Goal: Find contact information: Find contact information

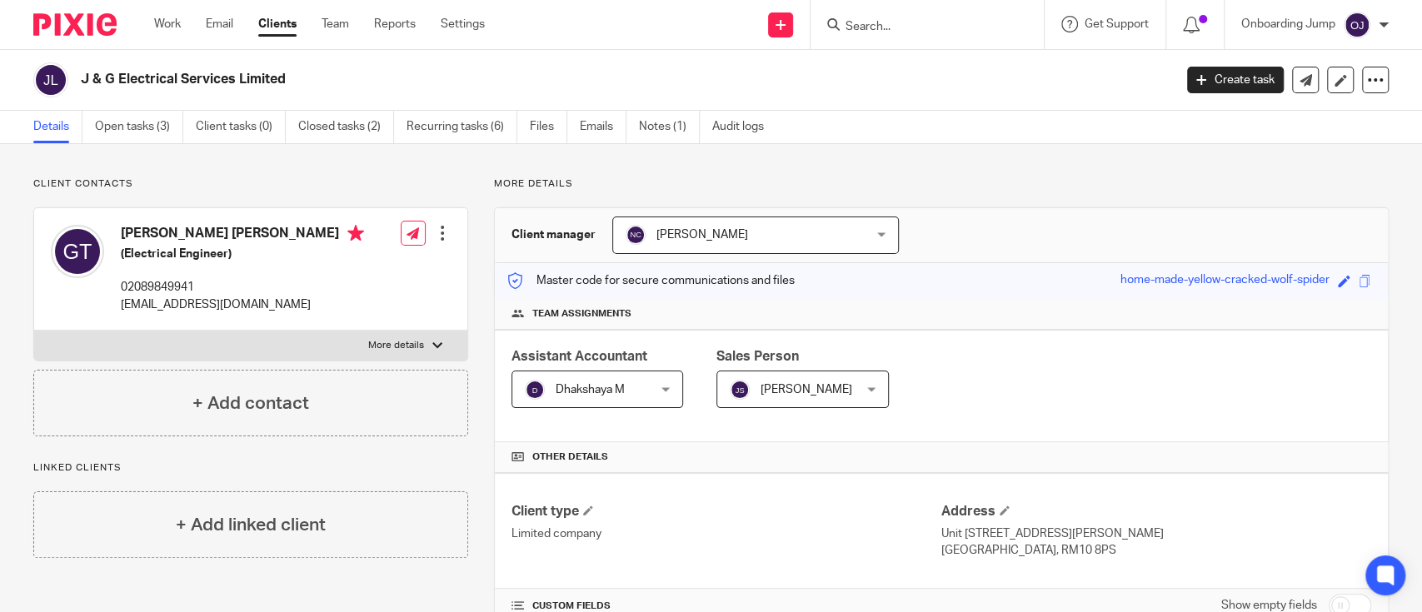
click at [932, 36] on div at bounding box center [927, 24] width 233 height 49
click at [927, 20] on input "Search" at bounding box center [919, 27] width 150 height 15
paste input "Ambr Technologies Limited"
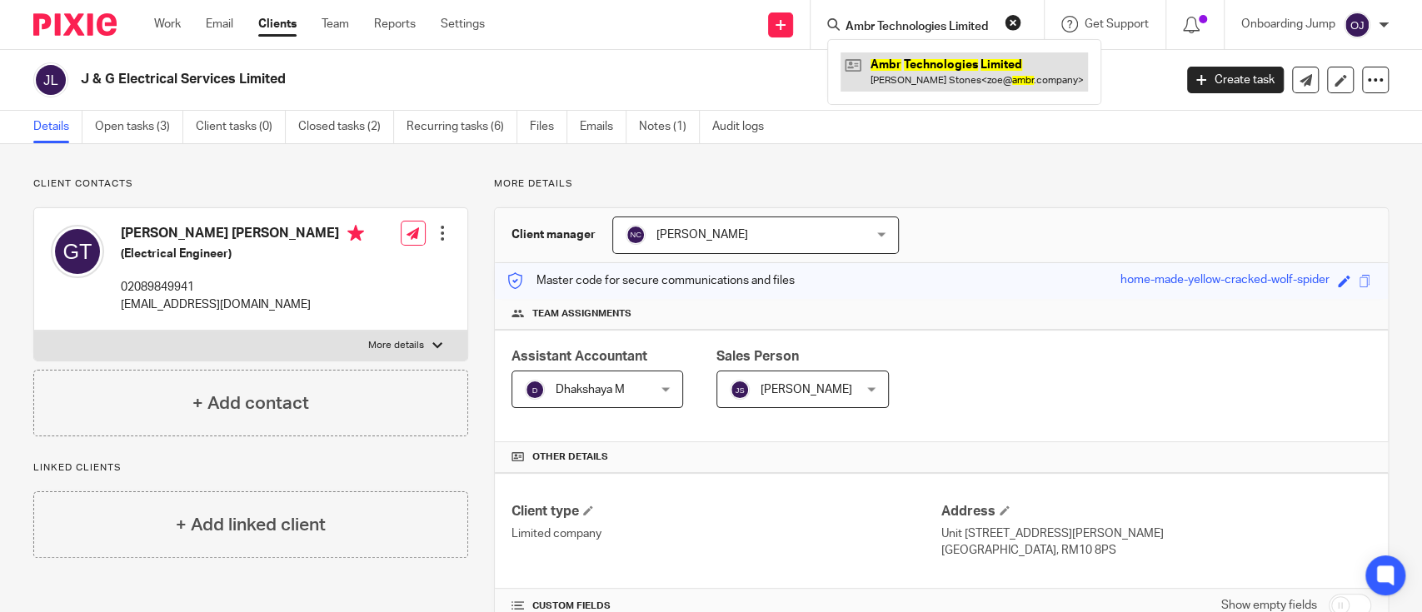
type input "Ambr Technologies Limited"
click at [921, 58] on link at bounding box center [964, 71] width 247 height 38
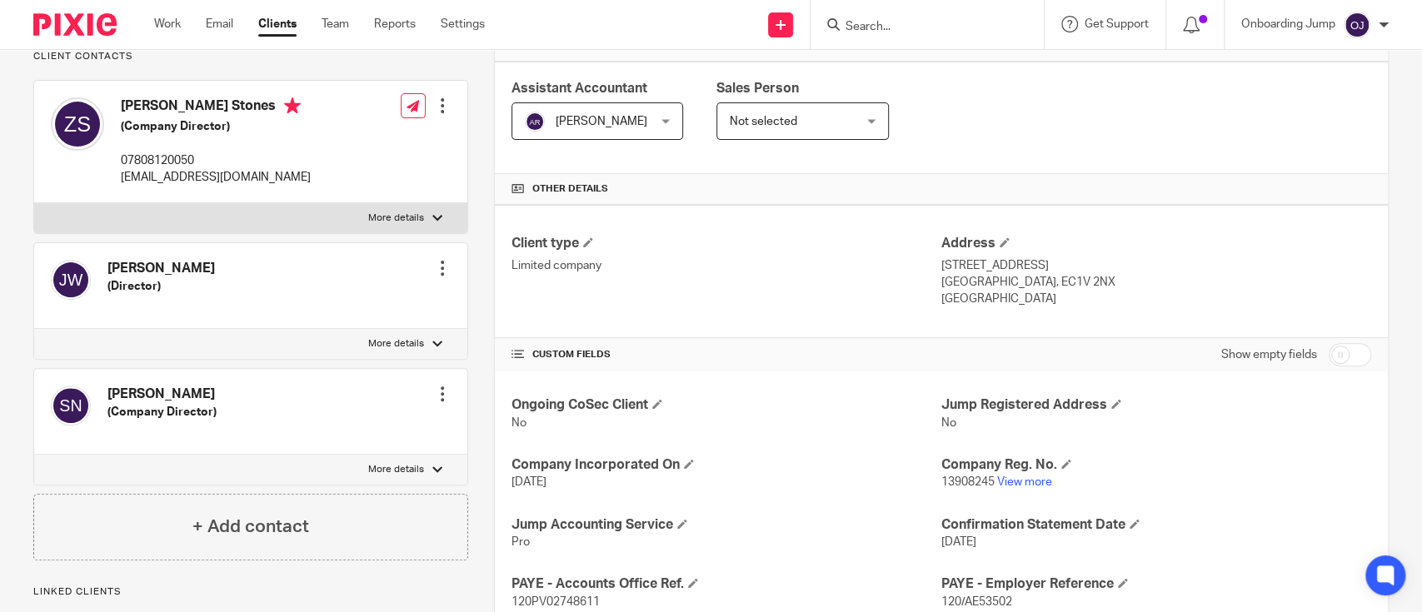
scroll to position [268, 0]
click at [1007, 477] on link "View more" at bounding box center [1024, 483] width 55 height 12
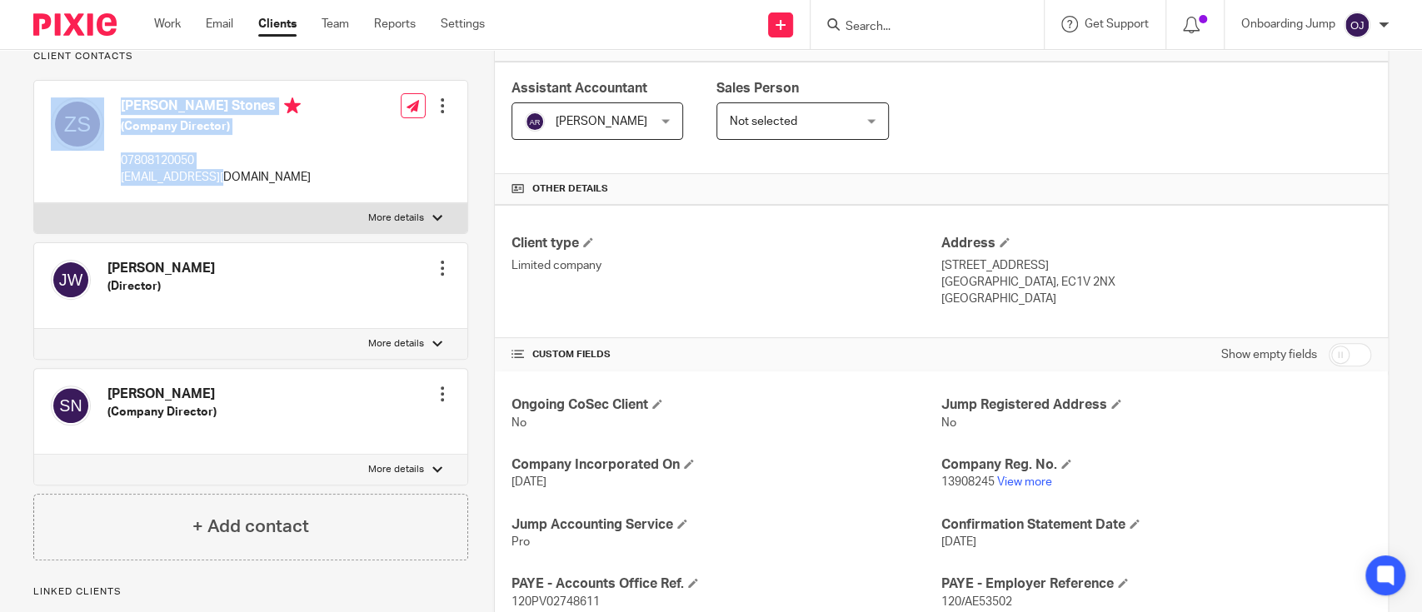
drag, startPoint x: 247, startPoint y: 202, endPoint x: 107, endPoint y: 207, distance: 139.2
click at [107, 194] on div "Zoe Adria Stones (Company Director) 07808120050 zoe@ambr.company" at bounding box center [181, 141] width 260 height 105
click at [112, 194] on div "Zoe Adria Stones (Company Director) 07808120050 zoe@ambr.company" at bounding box center [181, 141] width 260 height 105
click at [267, 221] on label "More details" at bounding box center [250, 218] width 433 height 30
click at [34, 203] on input "More details" at bounding box center [33, 202] width 1 height 1
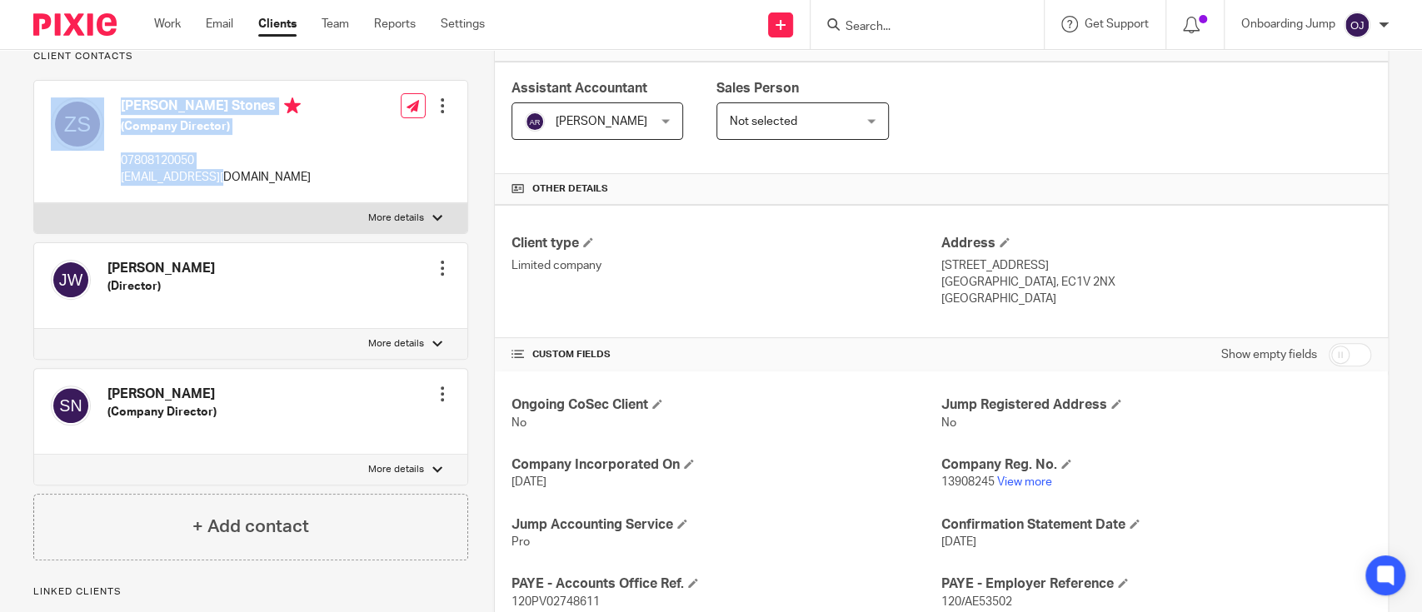
checkbox input "true"
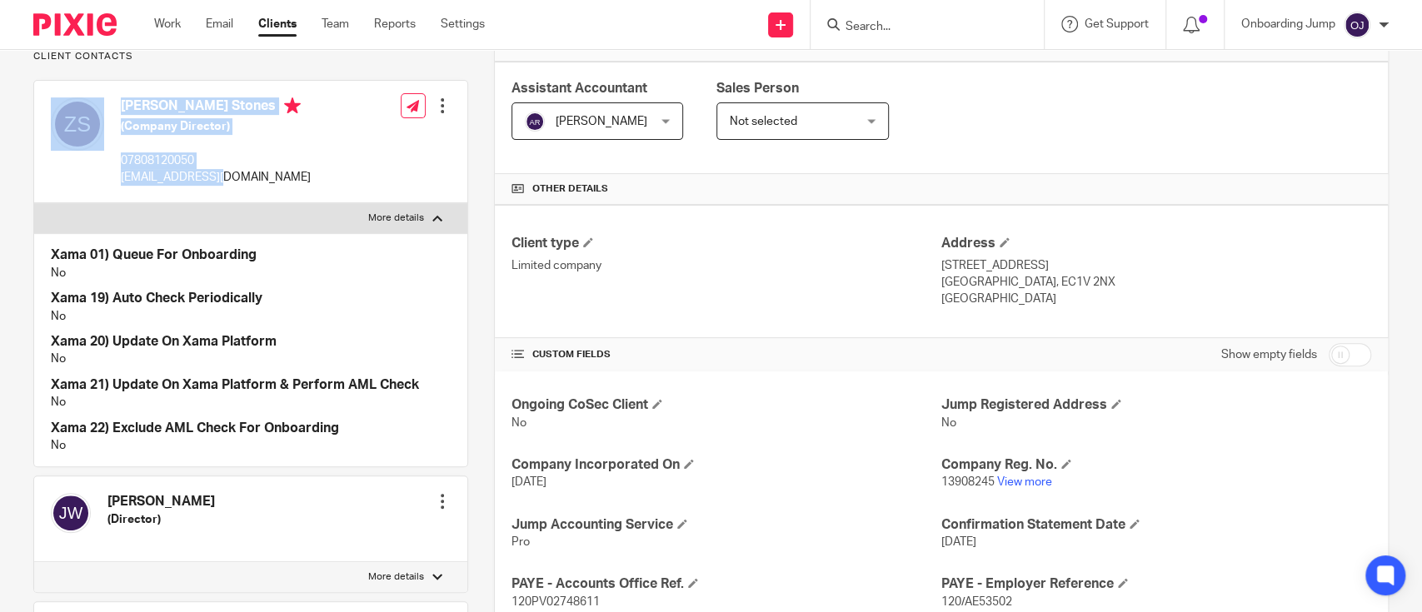
click at [262, 199] on div "Zoe Adria Stones (Company Director) 07808120050 zoe@ambr.company Edit contact C…" at bounding box center [250, 142] width 433 height 122
click at [262, 167] on div "Zoe Adria Stones (Company Director) 07808120050 zoe@ambr.company Edit contact C…" at bounding box center [250, 142] width 433 height 122
click at [267, 165] on div "Zoe Adria Stones (Company Director) 07808120050 zoe@ambr.company Edit contact C…" at bounding box center [250, 142] width 433 height 122
click at [267, 164] on div "Zoe Adria Stones (Company Director) 07808120050 zoe@ambr.company Edit contact C…" at bounding box center [250, 142] width 433 height 122
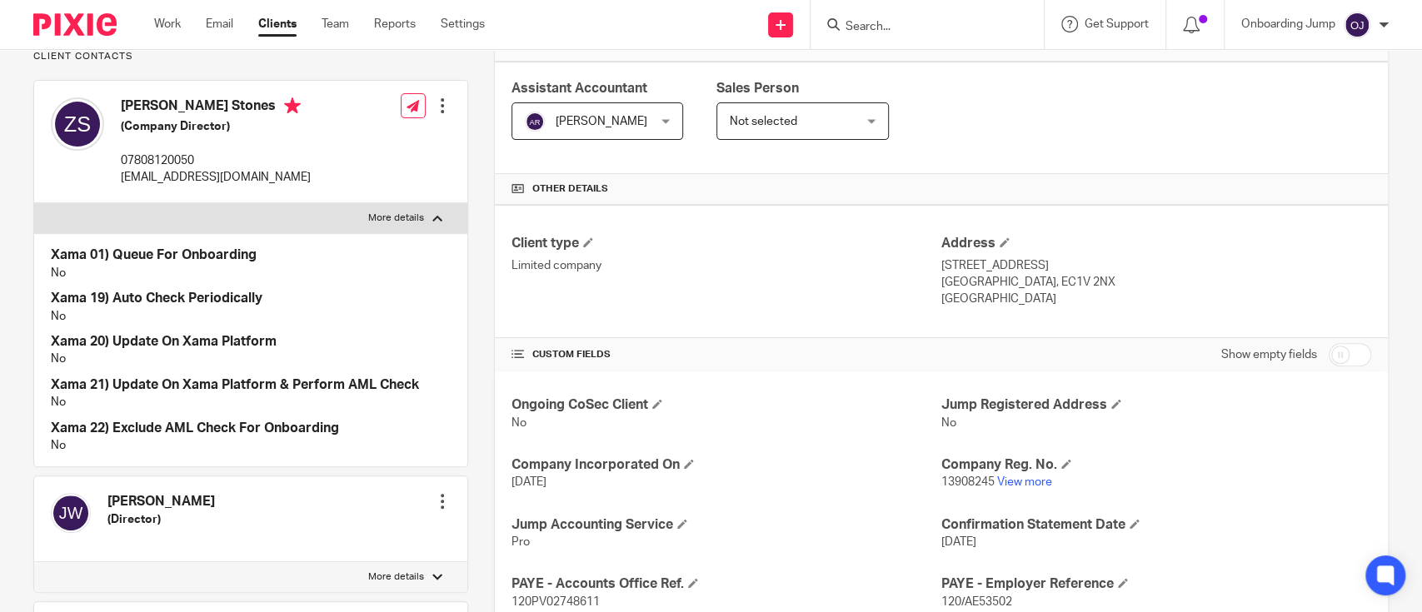
click at [267, 164] on div "Zoe Adria Stones (Company Director) 07808120050 zoe@ambr.company Edit contact C…" at bounding box center [250, 142] width 433 height 122
drag, startPoint x: 250, startPoint y: 197, endPoint x: 117, endPoint y: 210, distance: 134.0
click at [115, 203] on div "Zoe Adria Stones (Company Director) 07808120050 zoe@ambr.company Edit contact C…" at bounding box center [250, 142] width 433 height 122
copy p "zoe@ambr.company"
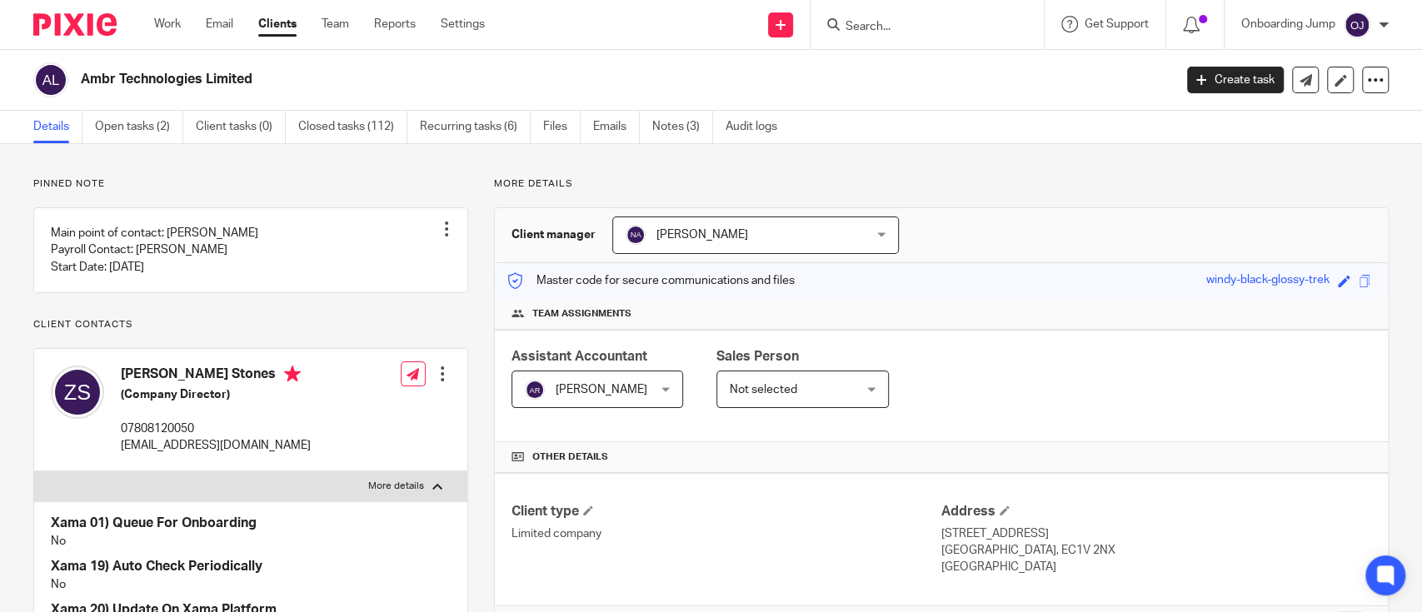
click at [875, 20] on input "Search" at bounding box center [919, 27] width 150 height 15
paste input "MindframeAI Limited"
type input "MindframeAI Limited"
click at [903, 63] on link at bounding box center [944, 64] width 207 height 25
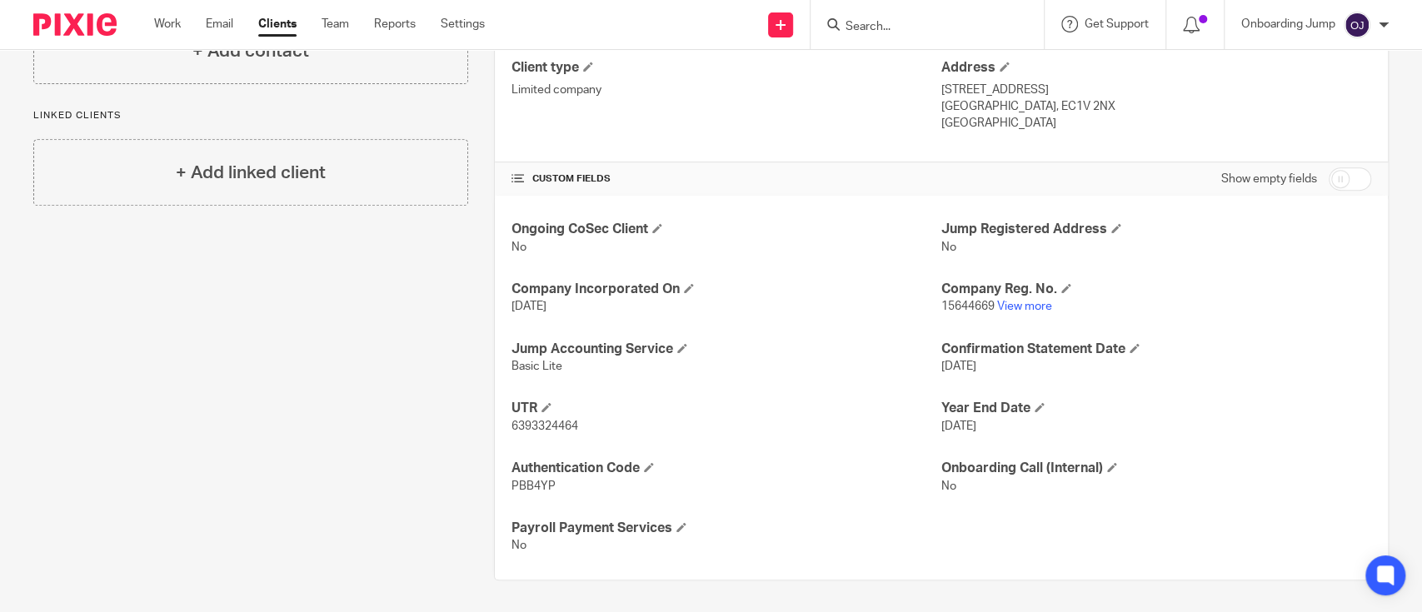
scroll to position [443, 0]
